Goal: Navigation & Orientation: Find specific page/section

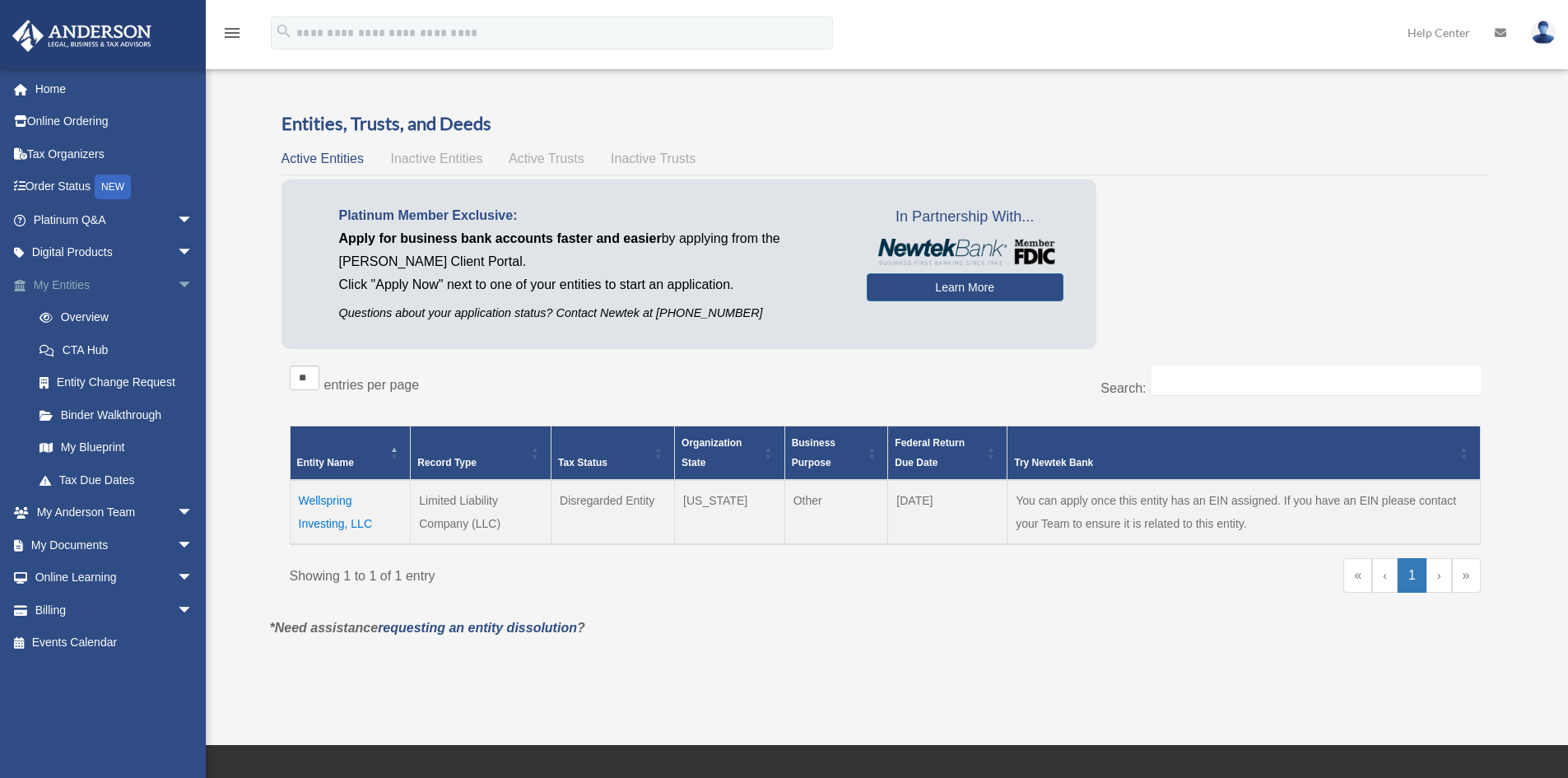
click at [177, 285] on span "arrow_drop_down" at bounding box center [193, 285] width 32 height 33
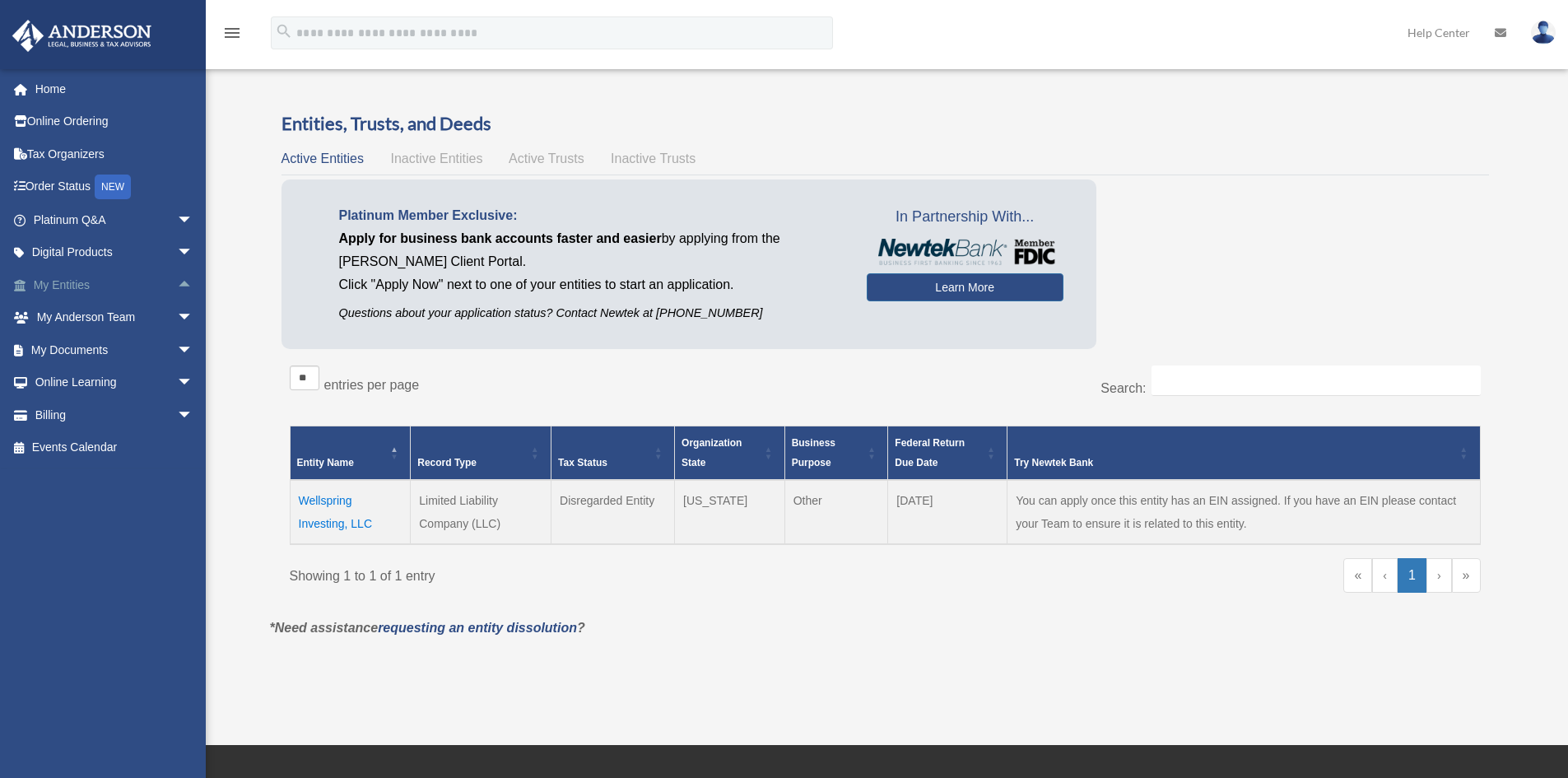
click at [177, 285] on span "arrow_drop_up" at bounding box center [193, 285] width 32 height 33
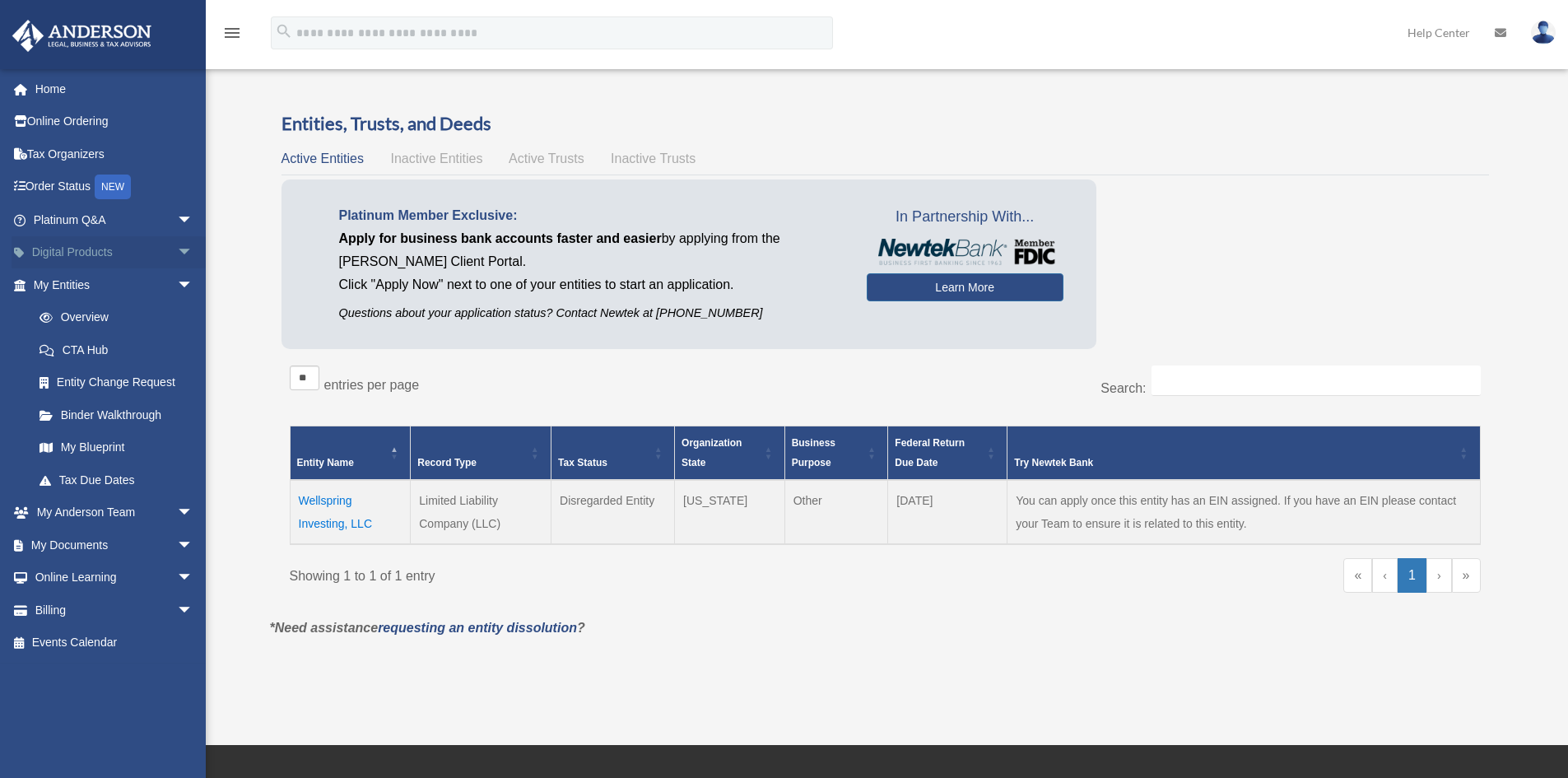
click at [177, 249] on span "arrow_drop_down" at bounding box center [193, 253] width 32 height 33
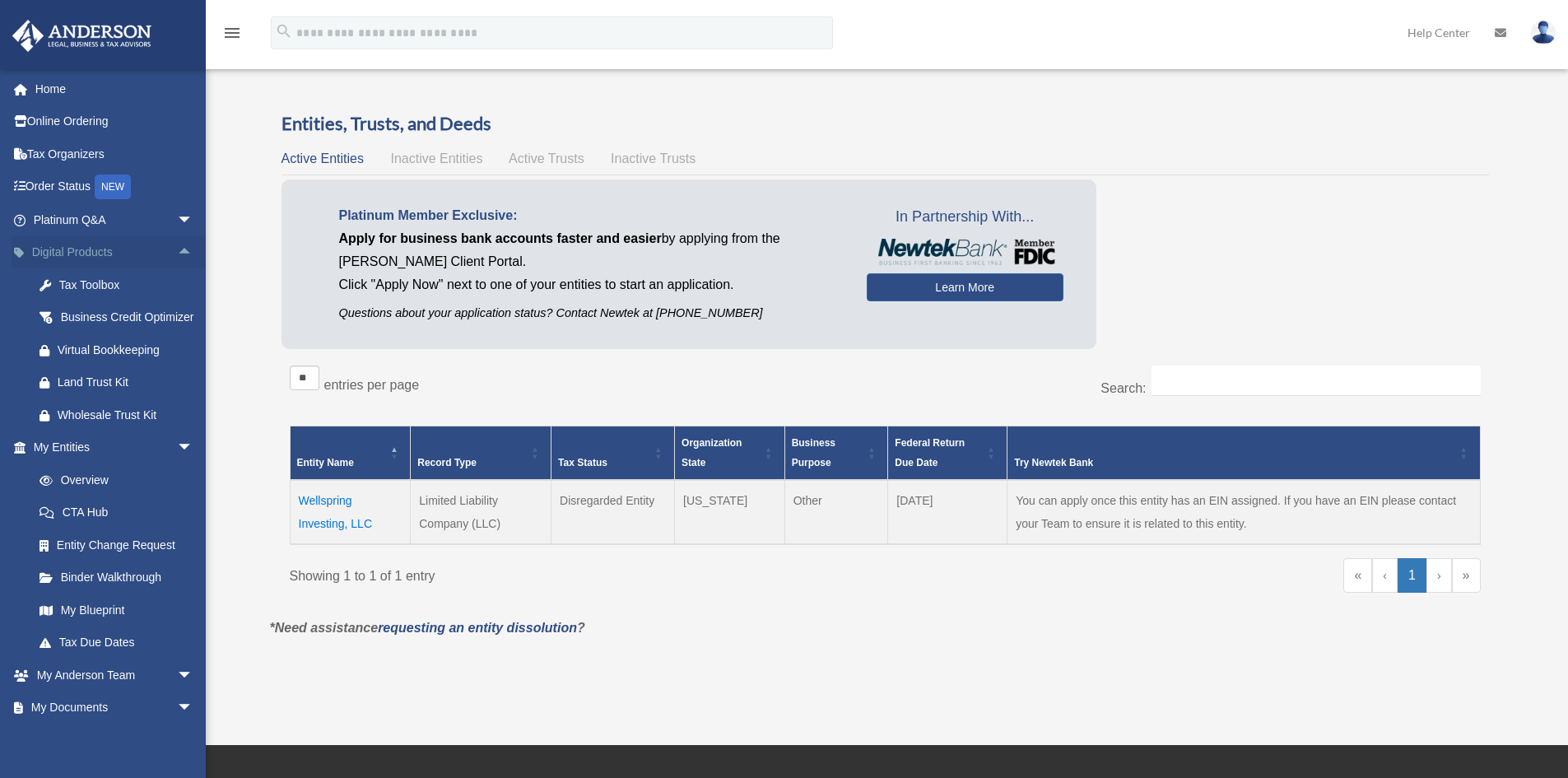
click at [177, 249] on span "arrow_drop_up" at bounding box center [193, 253] width 32 height 33
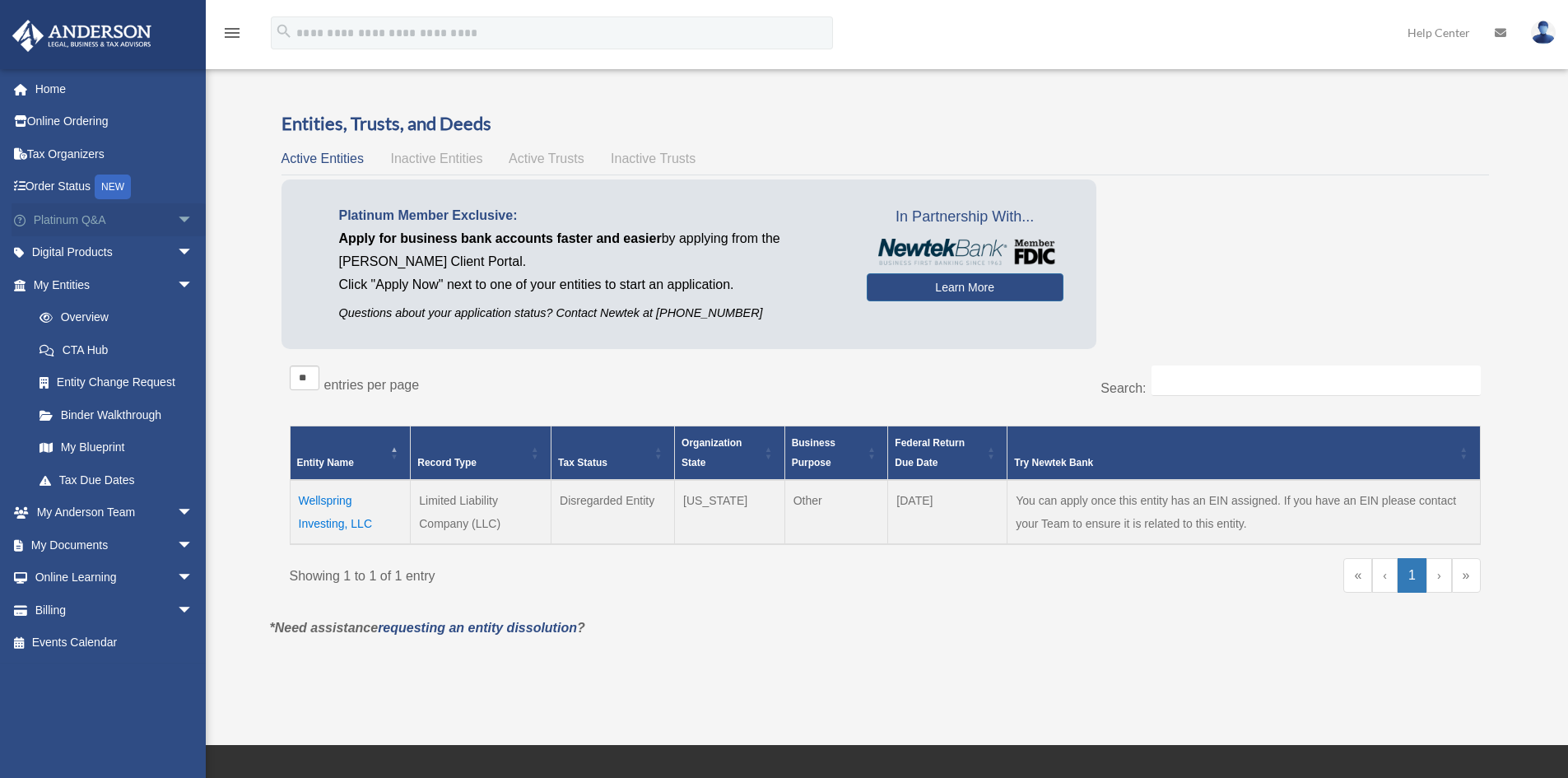
click at [177, 220] on span "arrow_drop_down" at bounding box center [193, 220] width 32 height 33
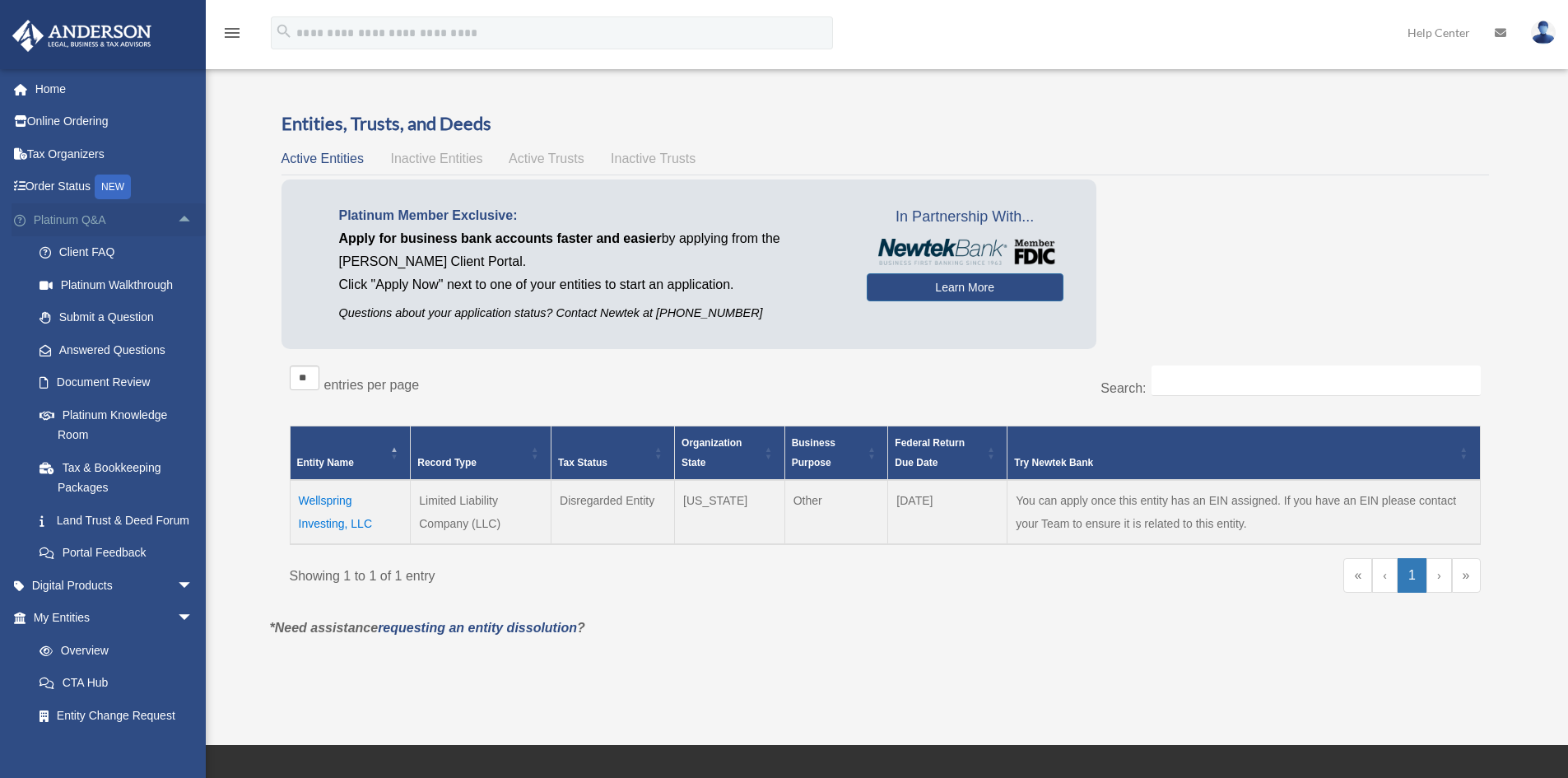
click at [177, 220] on span "arrow_drop_up" at bounding box center [193, 220] width 32 height 33
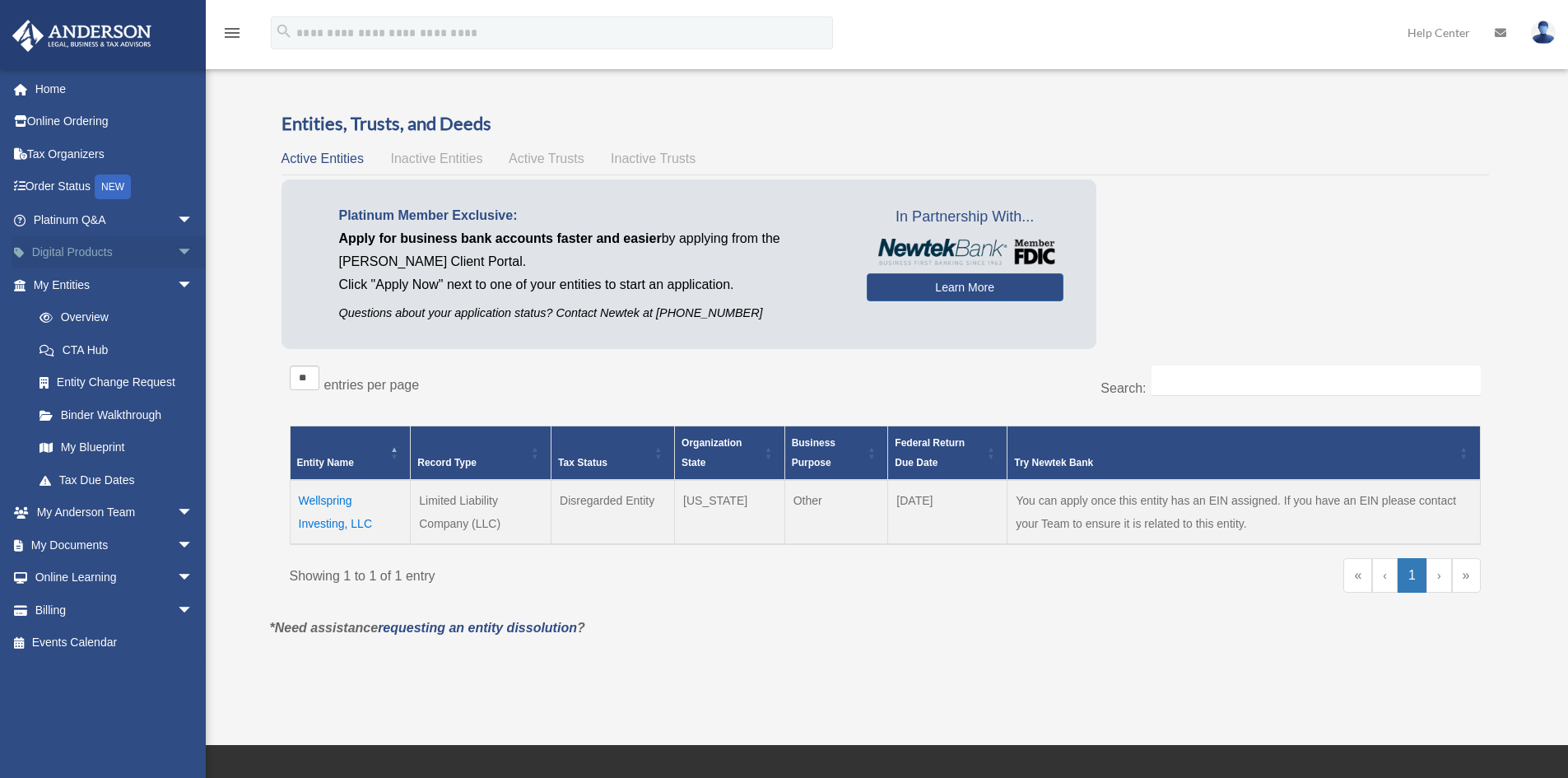
click at [177, 256] on span "arrow_drop_down" at bounding box center [193, 253] width 32 height 33
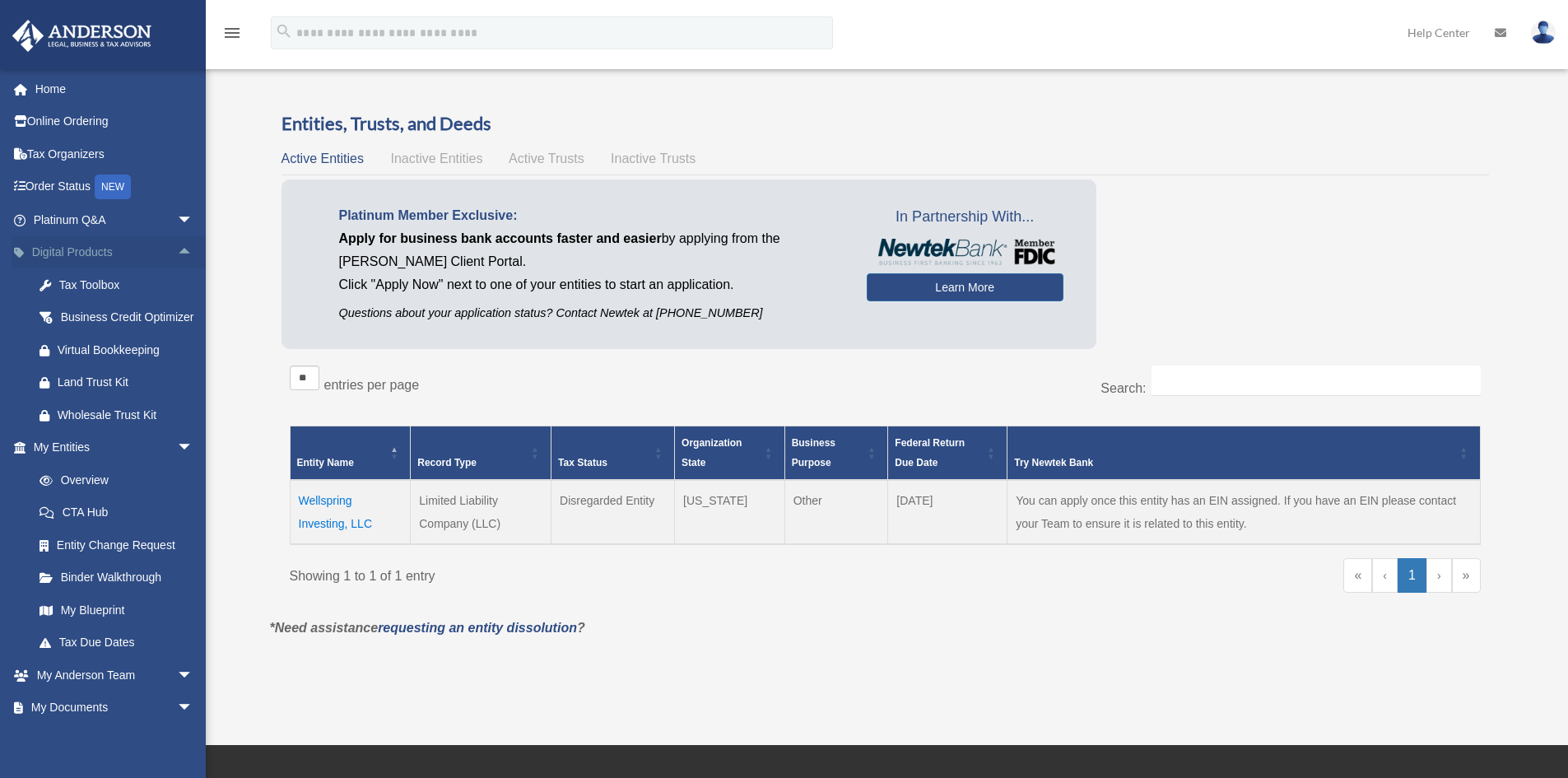
click at [177, 256] on span "arrow_drop_up" at bounding box center [193, 253] width 32 height 33
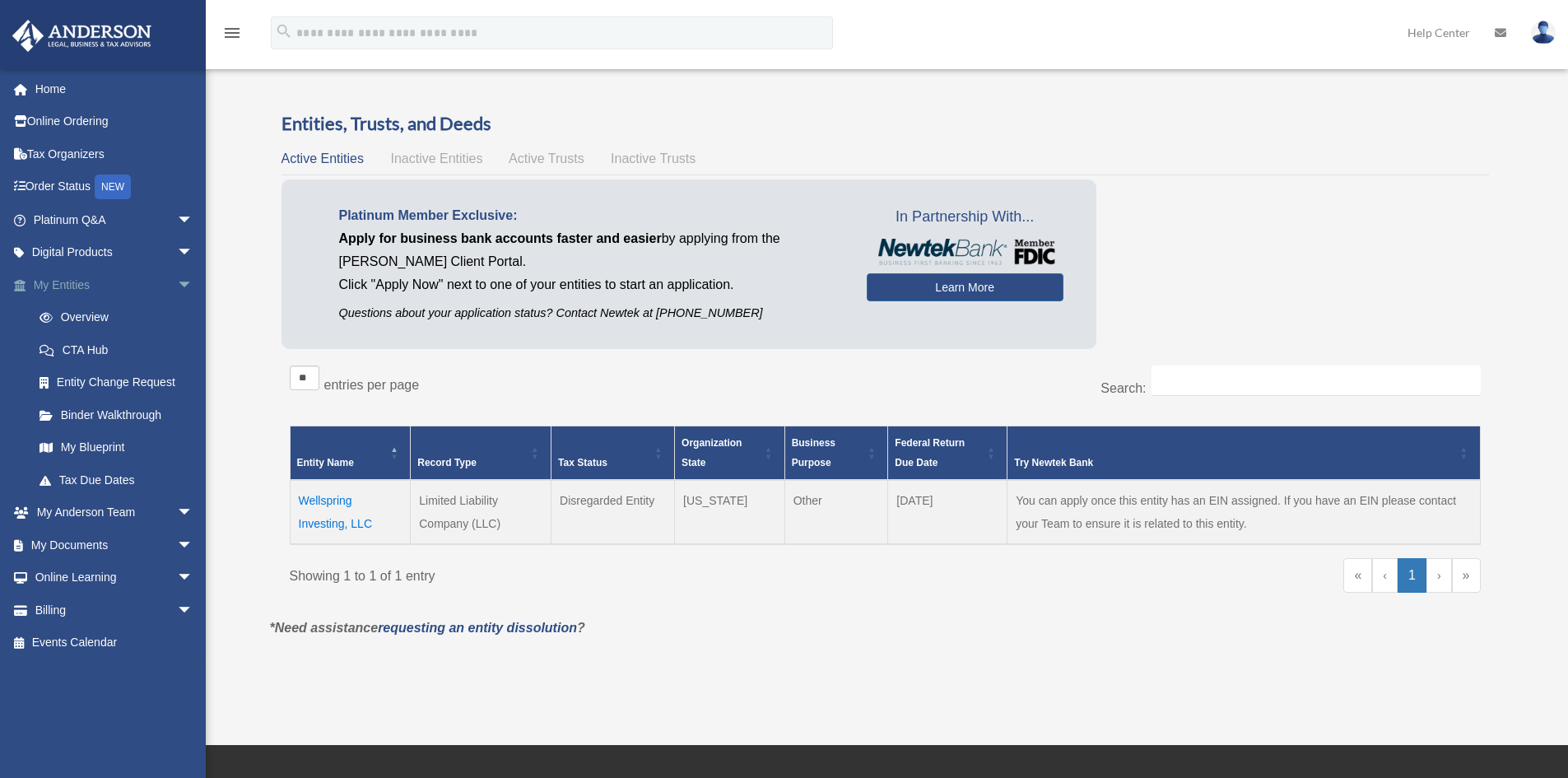
click at [177, 285] on span "arrow_drop_down" at bounding box center [193, 285] width 32 height 33
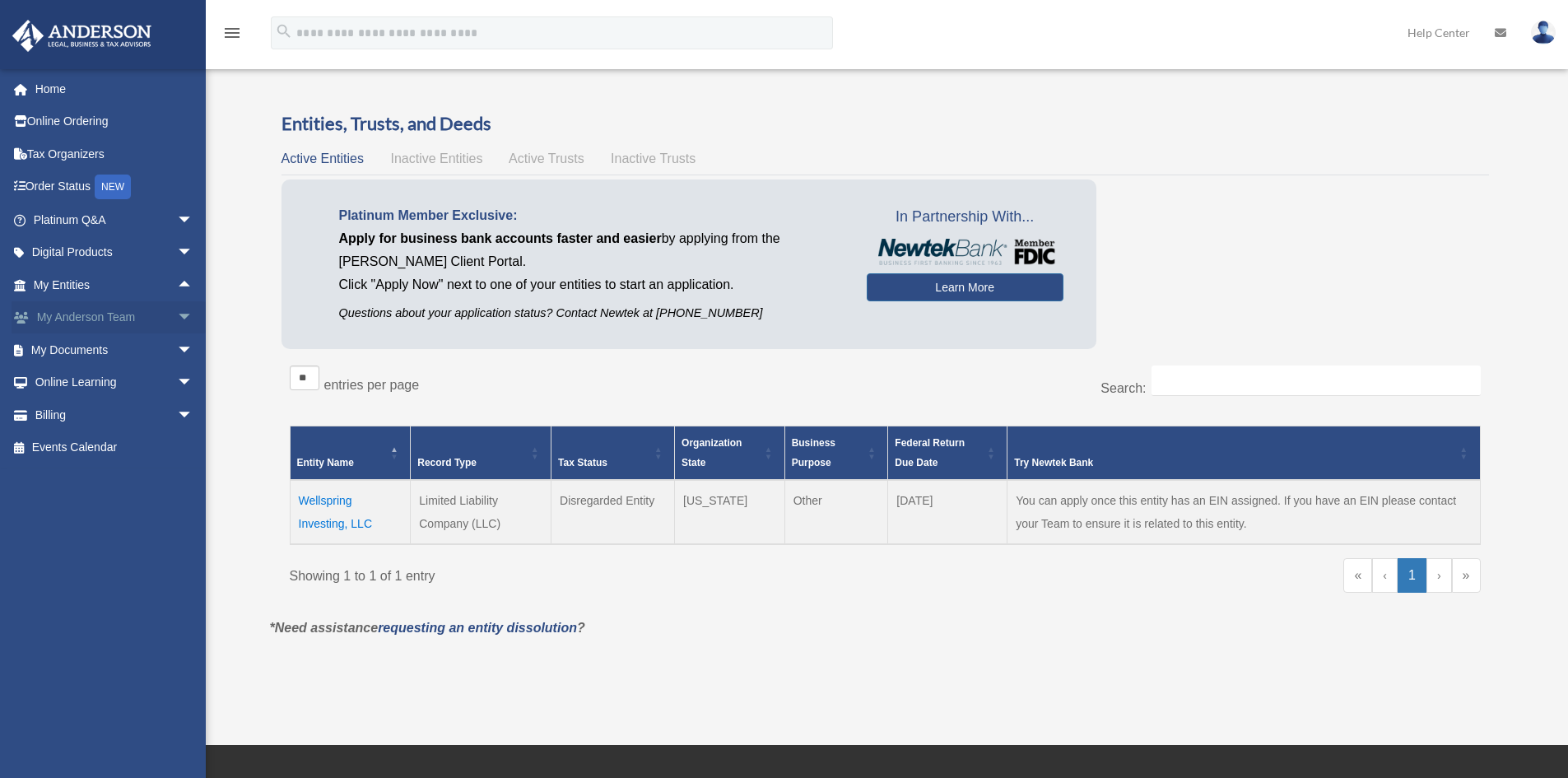
click at [177, 310] on span "arrow_drop_down" at bounding box center [193, 318] width 32 height 33
click at [177, 310] on span "arrow_drop_up" at bounding box center [193, 318] width 32 height 33
click at [177, 284] on span "arrow_drop_up" at bounding box center [193, 285] width 32 height 33
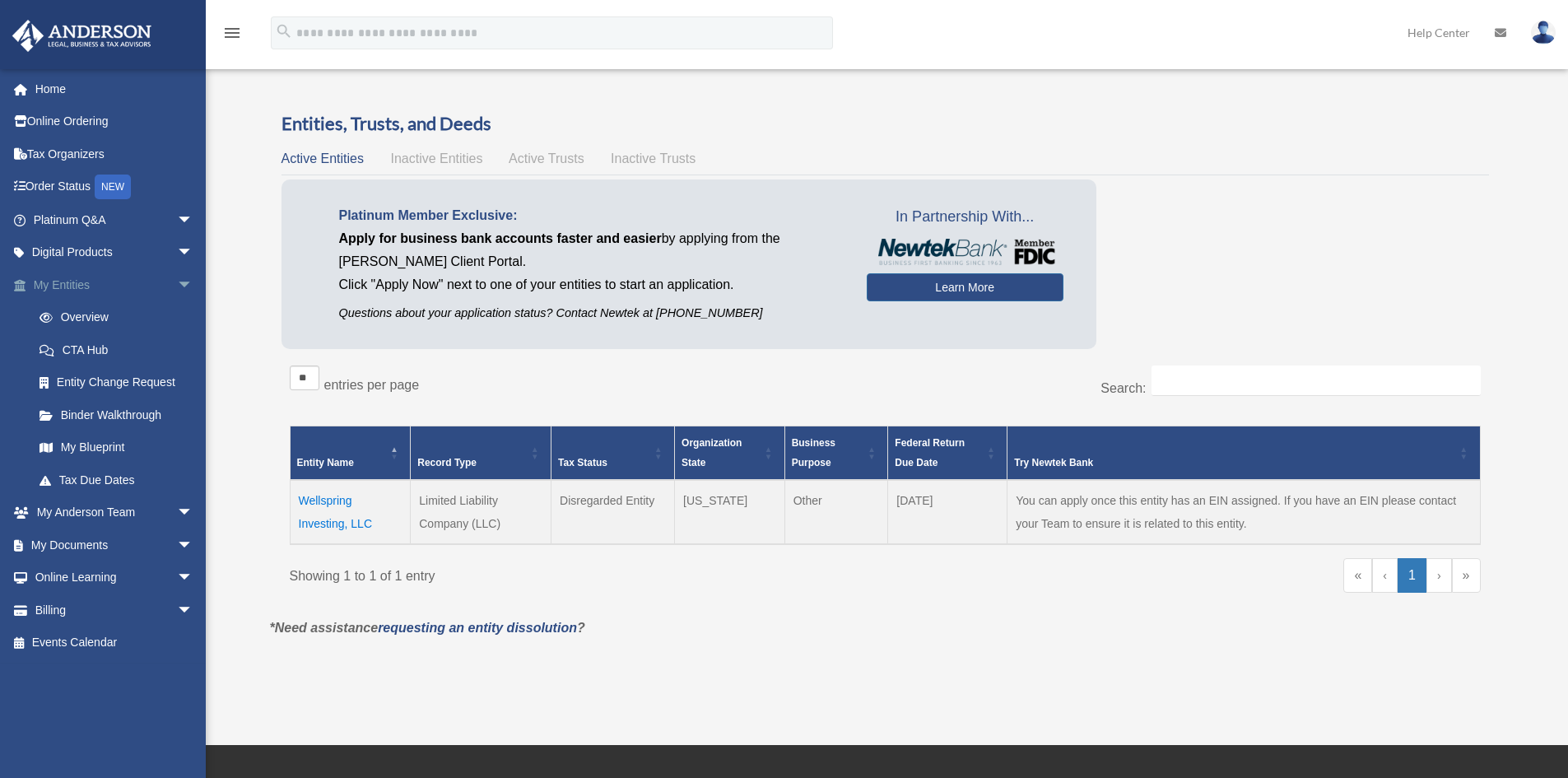
click at [177, 284] on span "arrow_drop_down" at bounding box center [193, 285] width 32 height 33
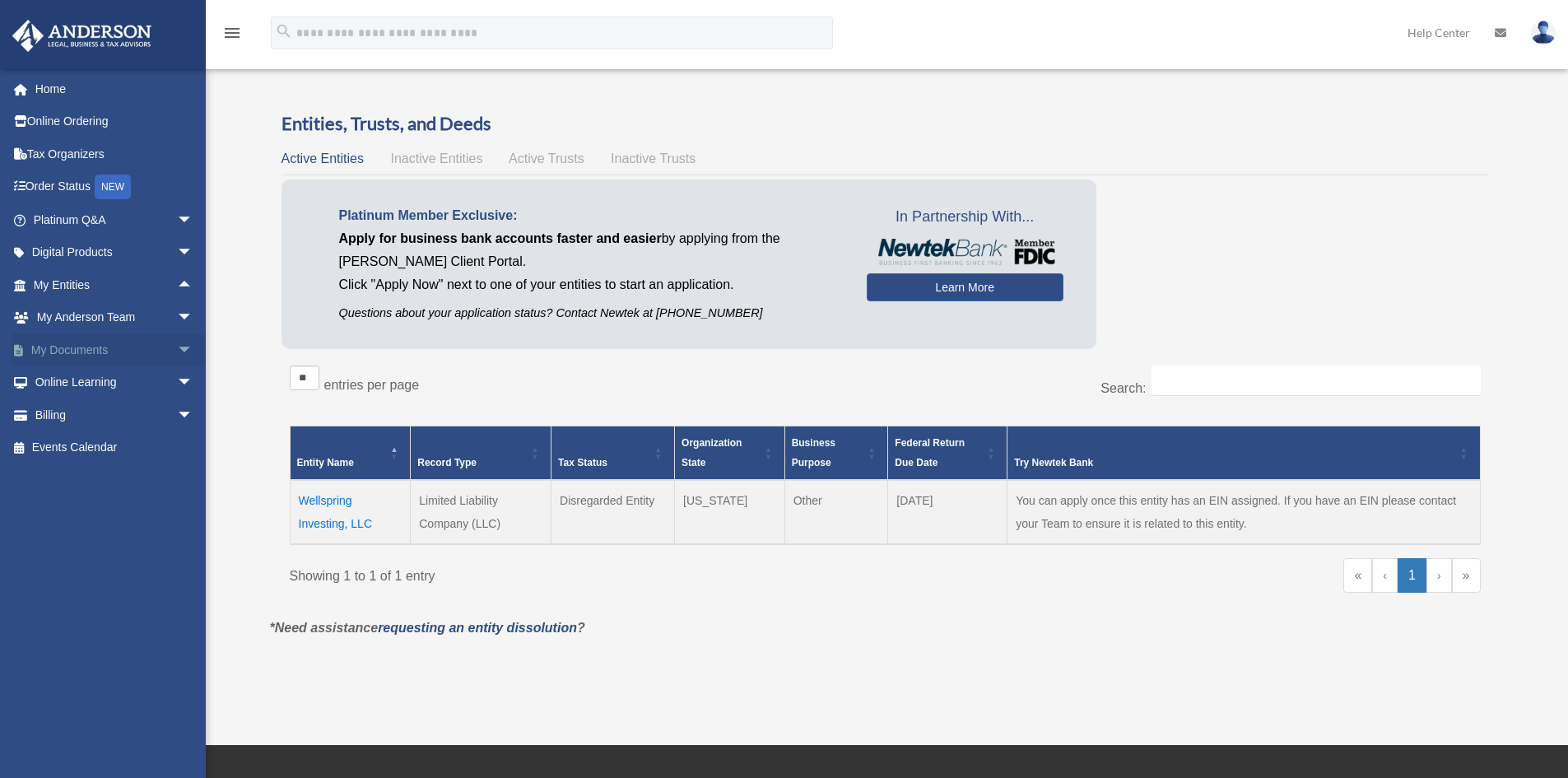
click at [177, 343] on span "arrow_drop_down" at bounding box center [193, 350] width 32 height 33
click at [177, 541] on span "arrow_drop_down" at bounding box center [193, 545] width 32 height 33
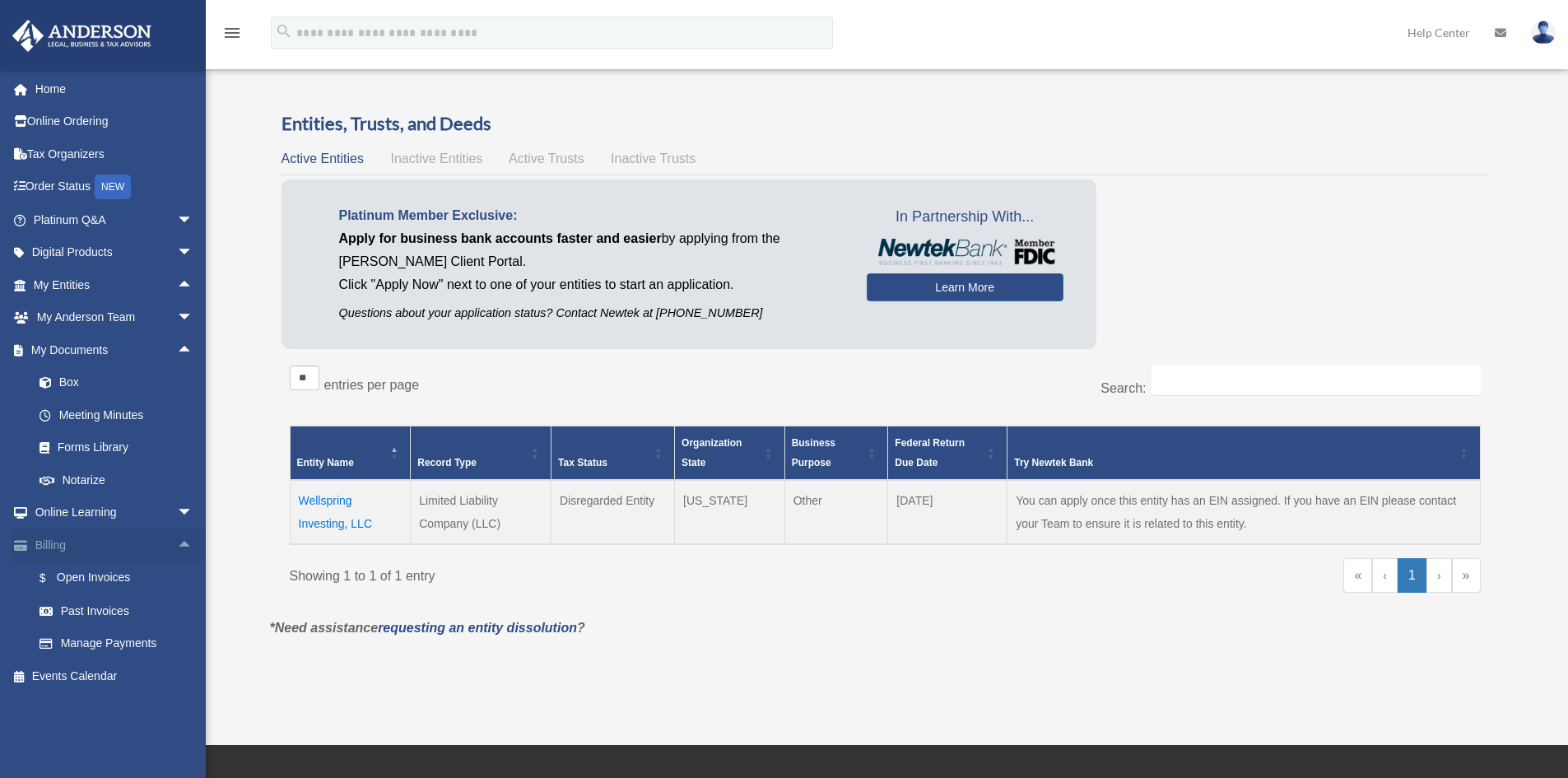
click at [177, 541] on span "arrow_drop_up" at bounding box center [193, 545] width 32 height 33
click at [177, 508] on span "arrow_drop_down" at bounding box center [193, 513] width 32 height 33
click at [177, 508] on span "arrow_drop_up" at bounding box center [193, 513] width 32 height 33
click at [178, 345] on span "arrow_drop_up" at bounding box center [193, 350] width 32 height 33
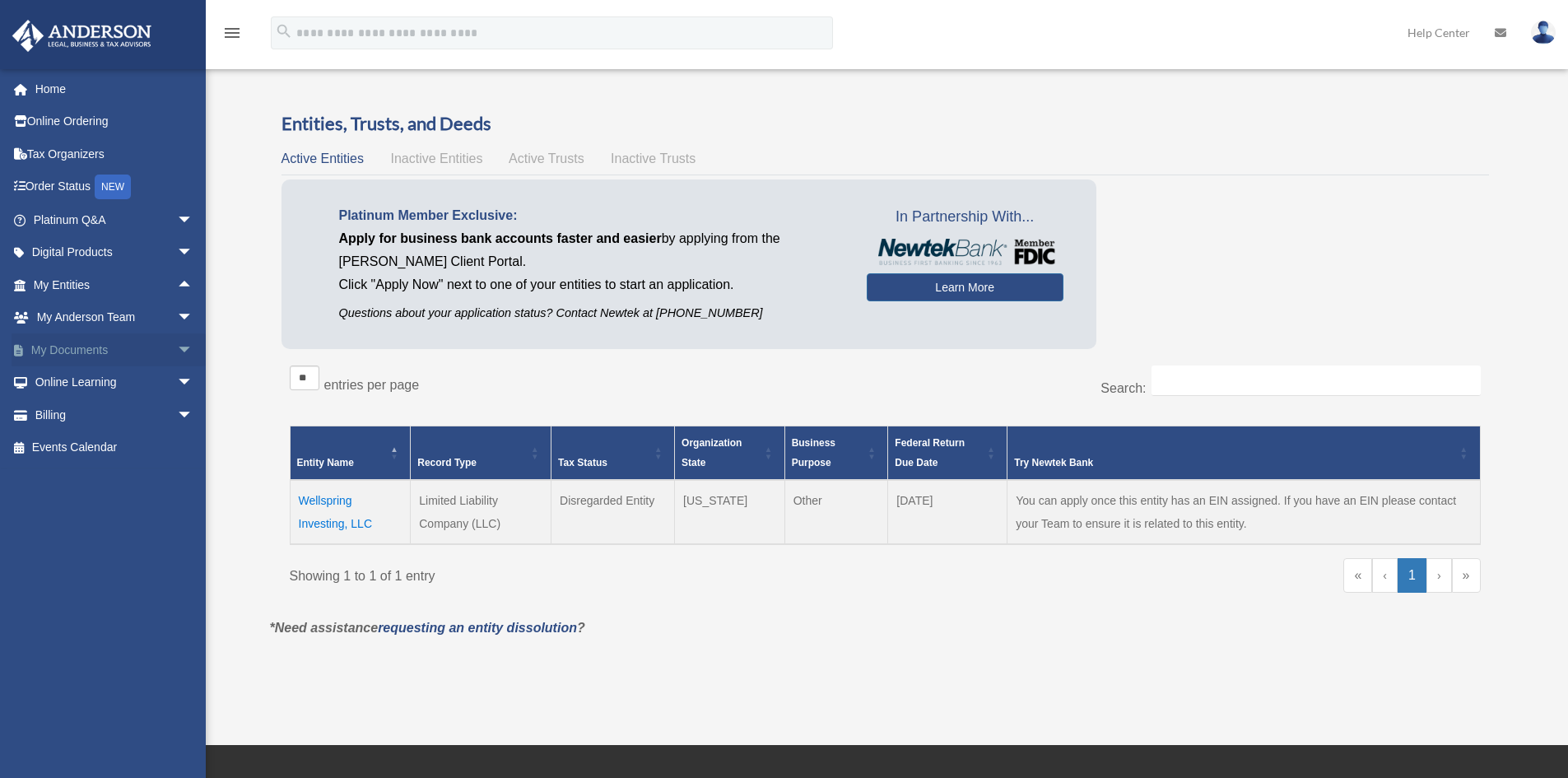
click at [178, 345] on span "arrow_drop_down" at bounding box center [193, 350] width 32 height 33
click at [177, 315] on span "arrow_drop_down" at bounding box center [193, 318] width 32 height 33
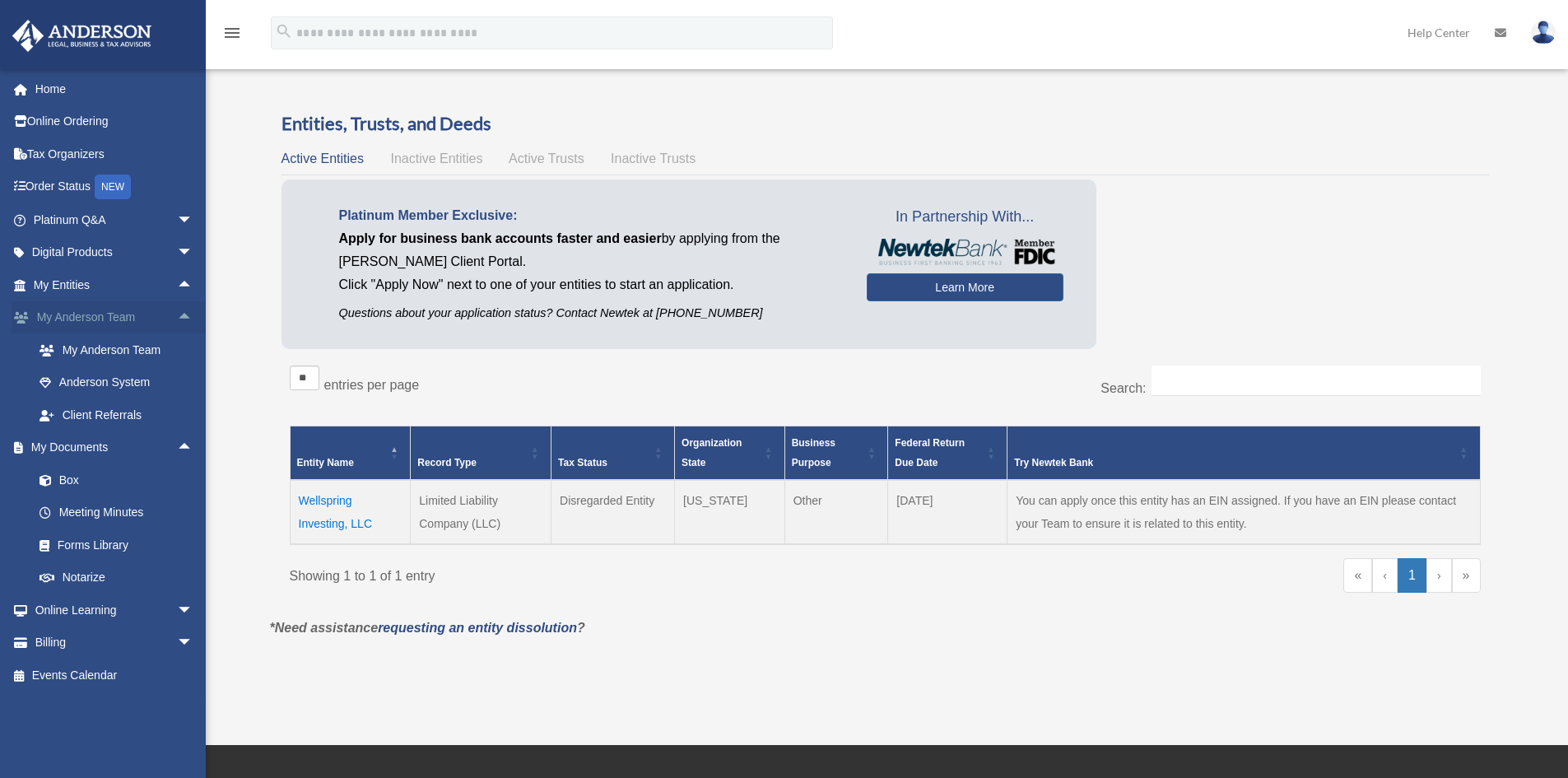
click at [177, 315] on span "arrow_drop_up" at bounding box center [193, 318] width 32 height 33
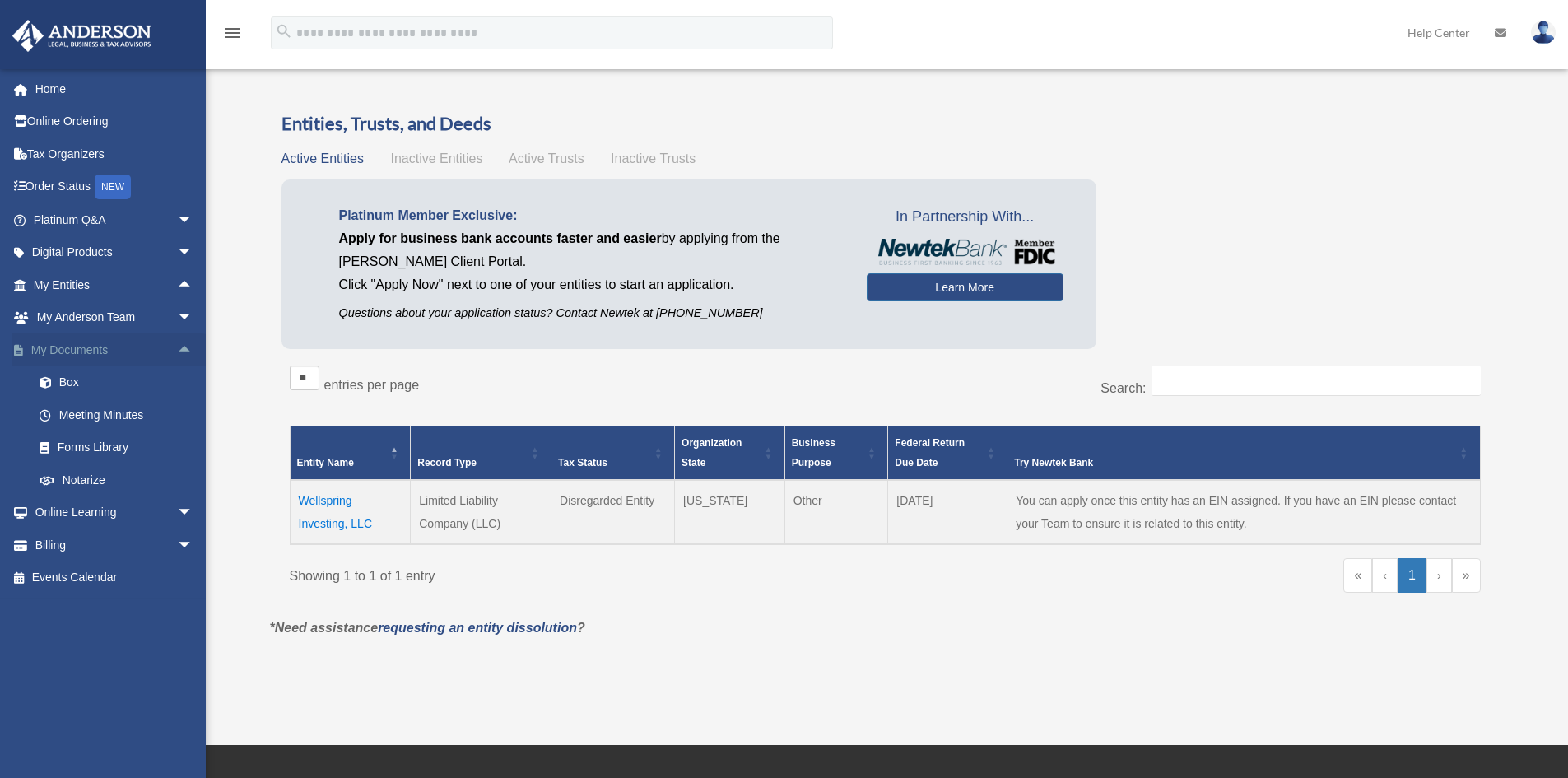
click at [177, 344] on span "arrow_drop_up" at bounding box center [193, 350] width 32 height 33
click at [97, 164] on link "Tax Organizers" at bounding box center [114, 154] width 206 height 32
click at [87, 183] on link "Order Status NEW" at bounding box center [114, 187] width 206 height 33
